Goal: Use online tool/utility: Utilize a website feature to perform a specific function

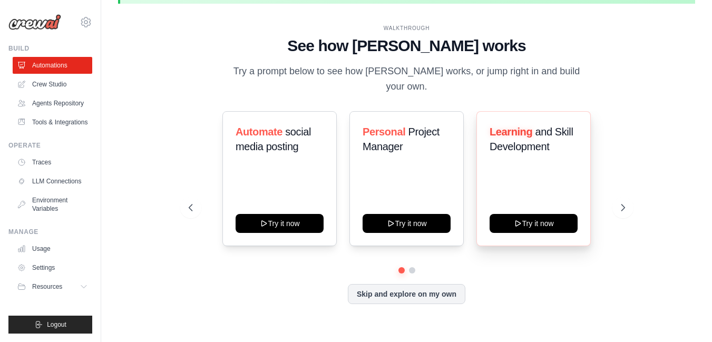
scroll to position [36, 0]
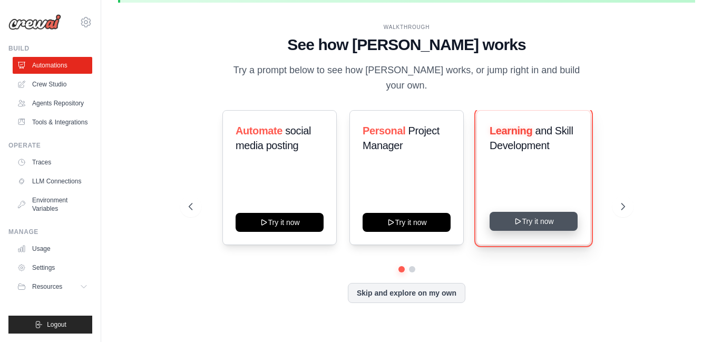
click at [514, 220] on icon at bounding box center [518, 221] width 8 height 8
